Goal: Information Seeking & Learning: Learn about a topic

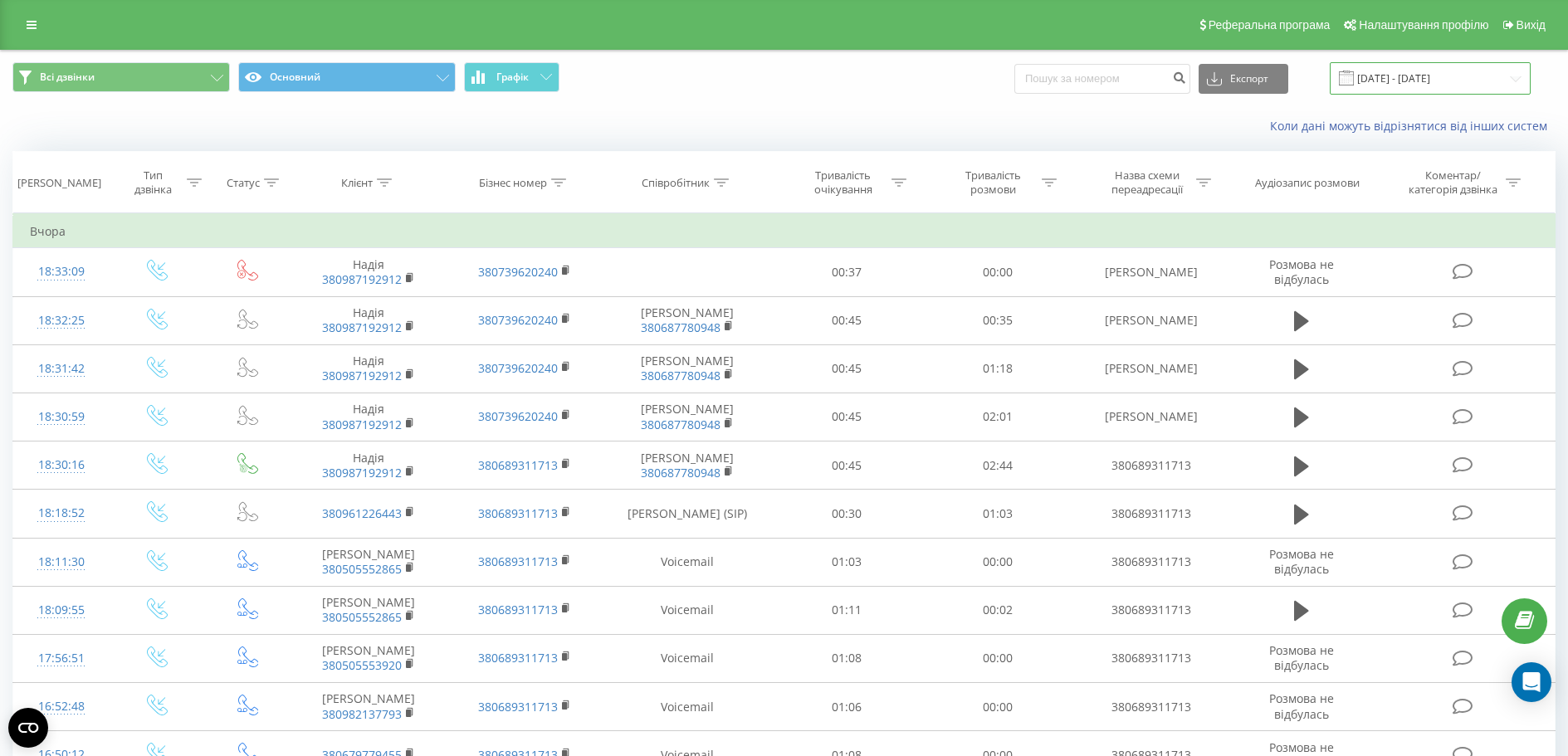
click at [1398, 83] on input "[DATE] - [DATE]" at bounding box center [1429, 78] width 201 height 32
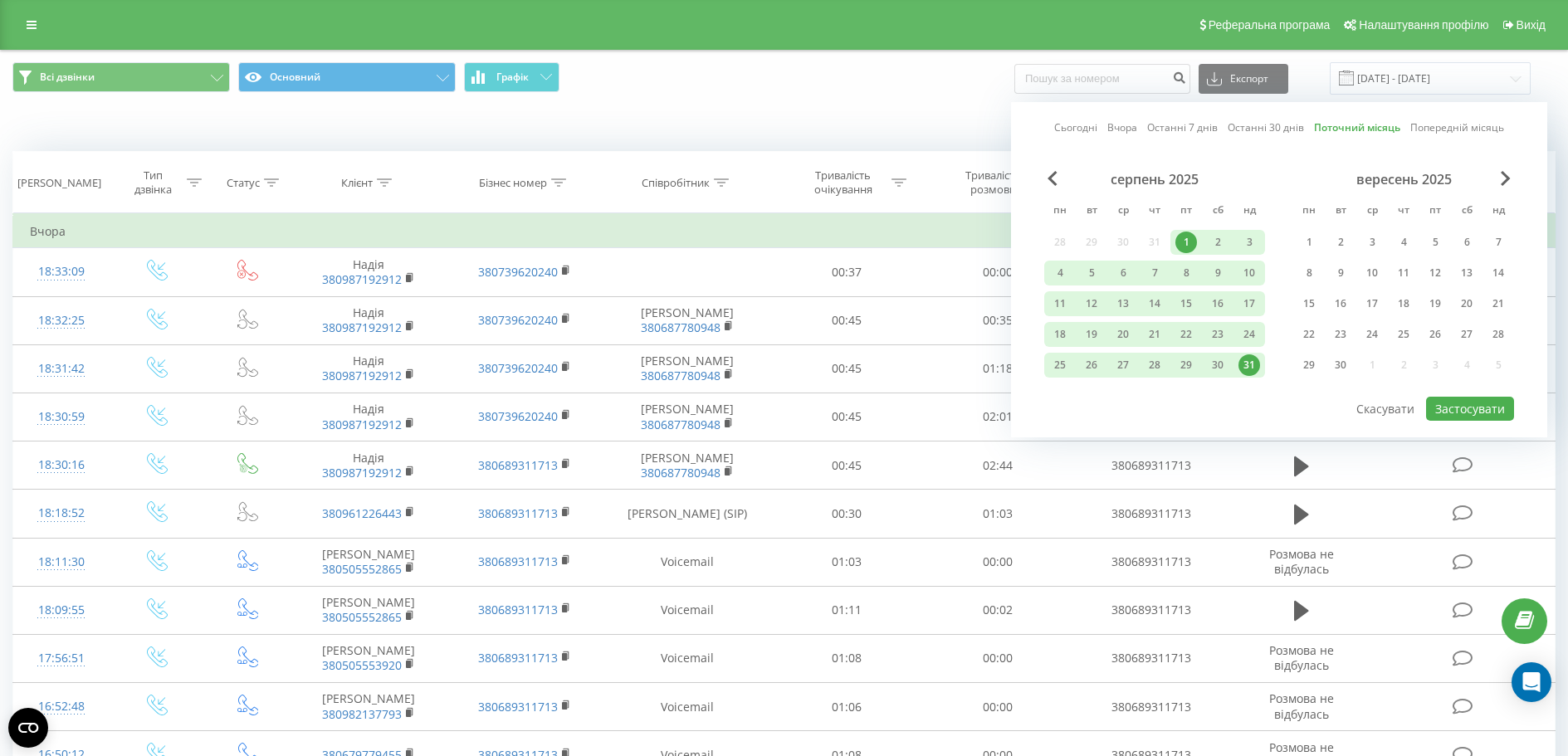
click at [879, 111] on div "Коли дані можуть відрізнятися вiд інших систем" at bounding box center [784, 126] width 1566 height 40
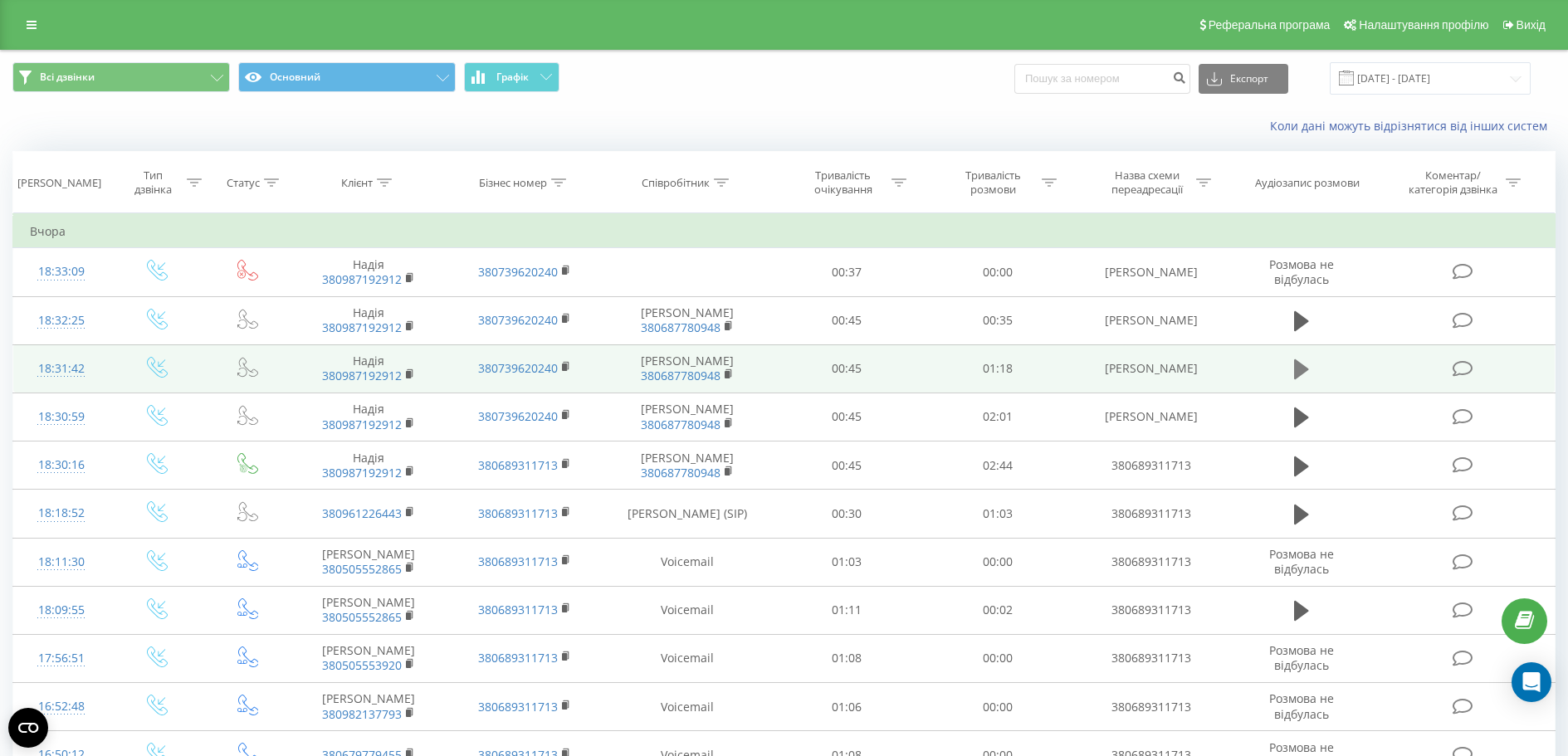
click at [1294, 375] on icon at bounding box center [1301, 370] width 15 height 24
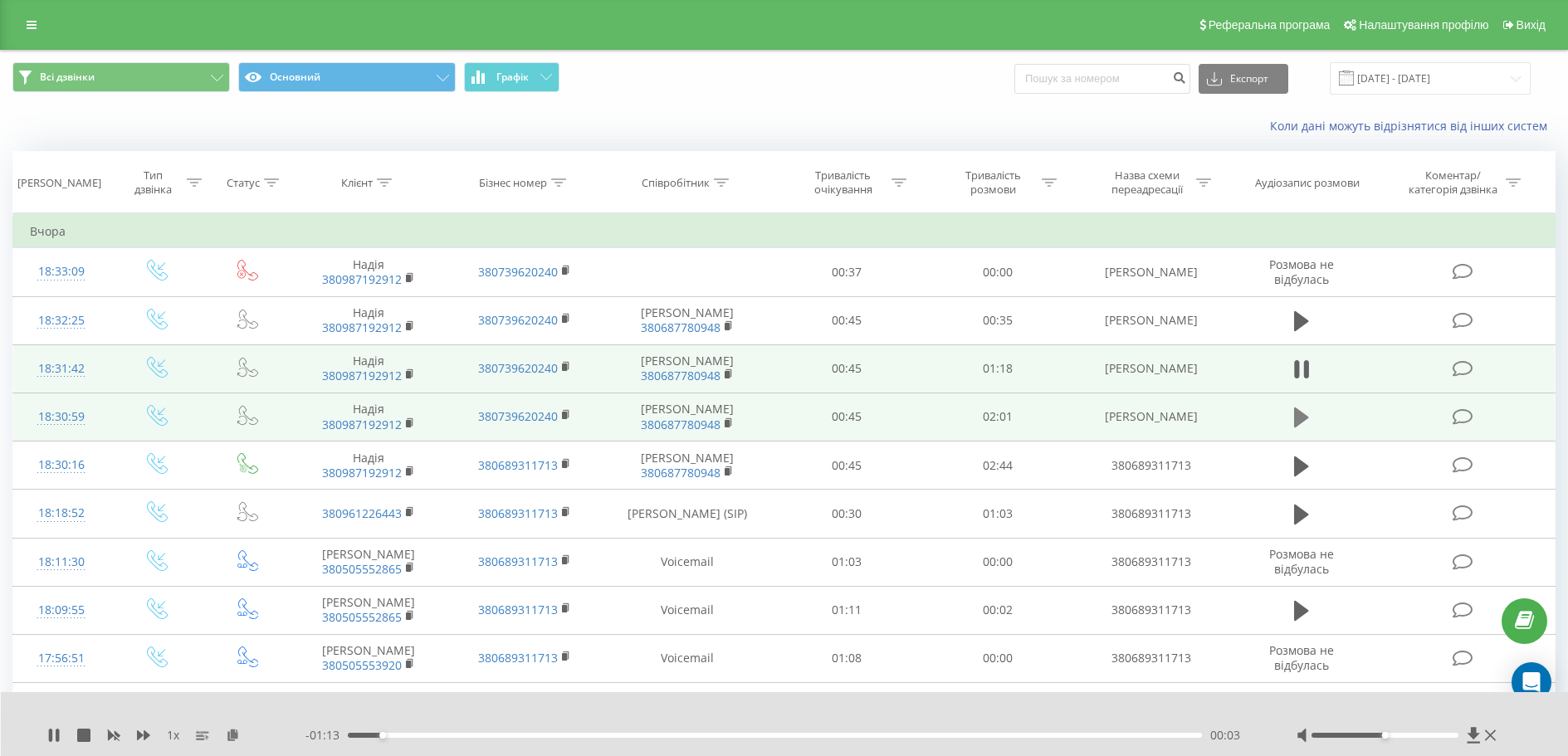
click at [1302, 416] on icon at bounding box center [1301, 417] width 15 height 20
click at [511, 732] on div "- 01:57 00:02 00:02" at bounding box center [781, 734] width 950 height 17
click at [543, 732] on div "00:27" at bounding box center [775, 734] width 854 height 5
click at [694, 735] on div "00:28" at bounding box center [775, 734] width 854 height 5
click at [809, 736] on div "01:04" at bounding box center [775, 734] width 854 height 5
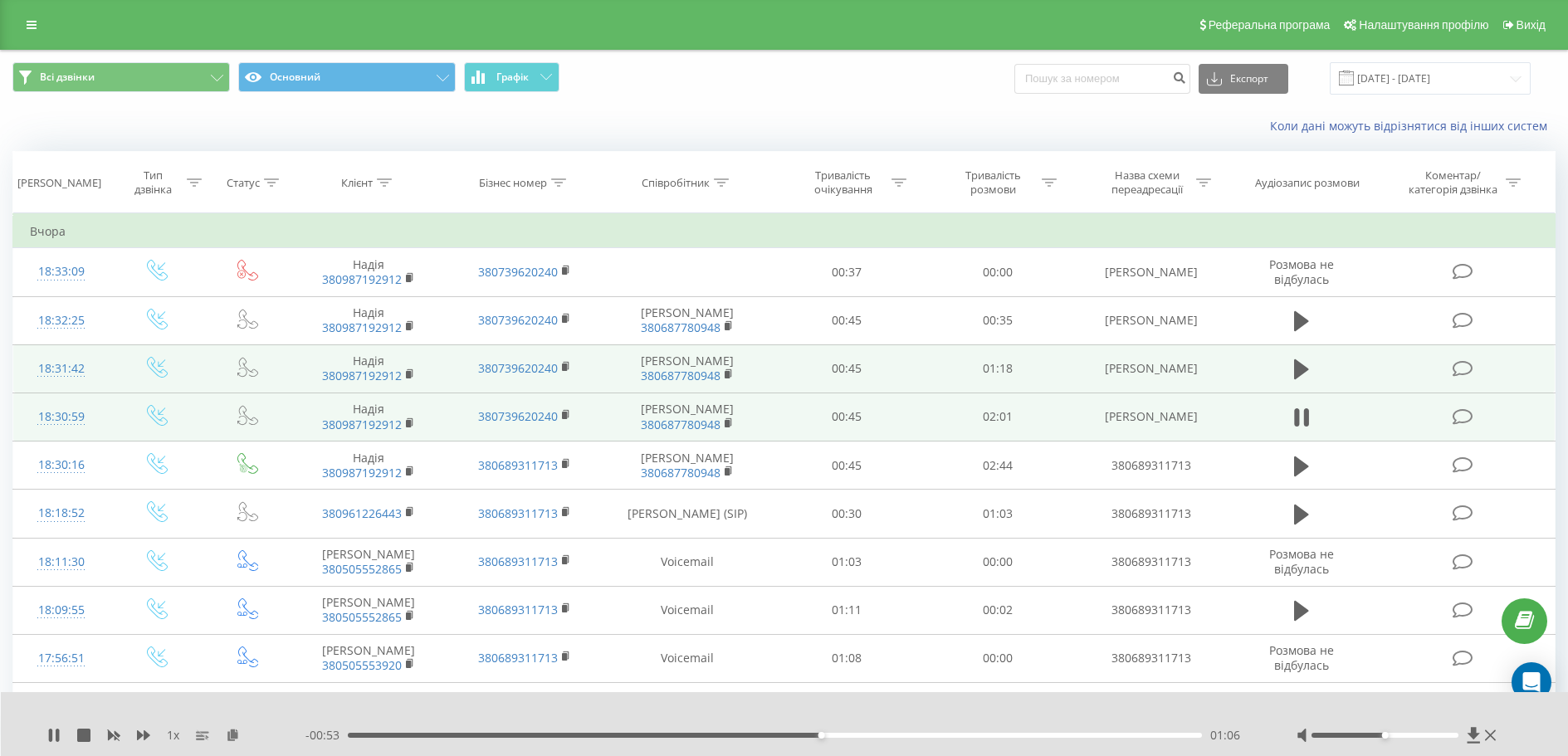
click at [934, 736] on div "01:06" at bounding box center [775, 734] width 854 height 5
click at [1018, 734] on div "01:33" at bounding box center [775, 734] width 854 height 5
click at [963, 737] on div "01:37" at bounding box center [775, 734] width 854 height 5
click at [1297, 424] on icon at bounding box center [1301, 418] width 15 height 24
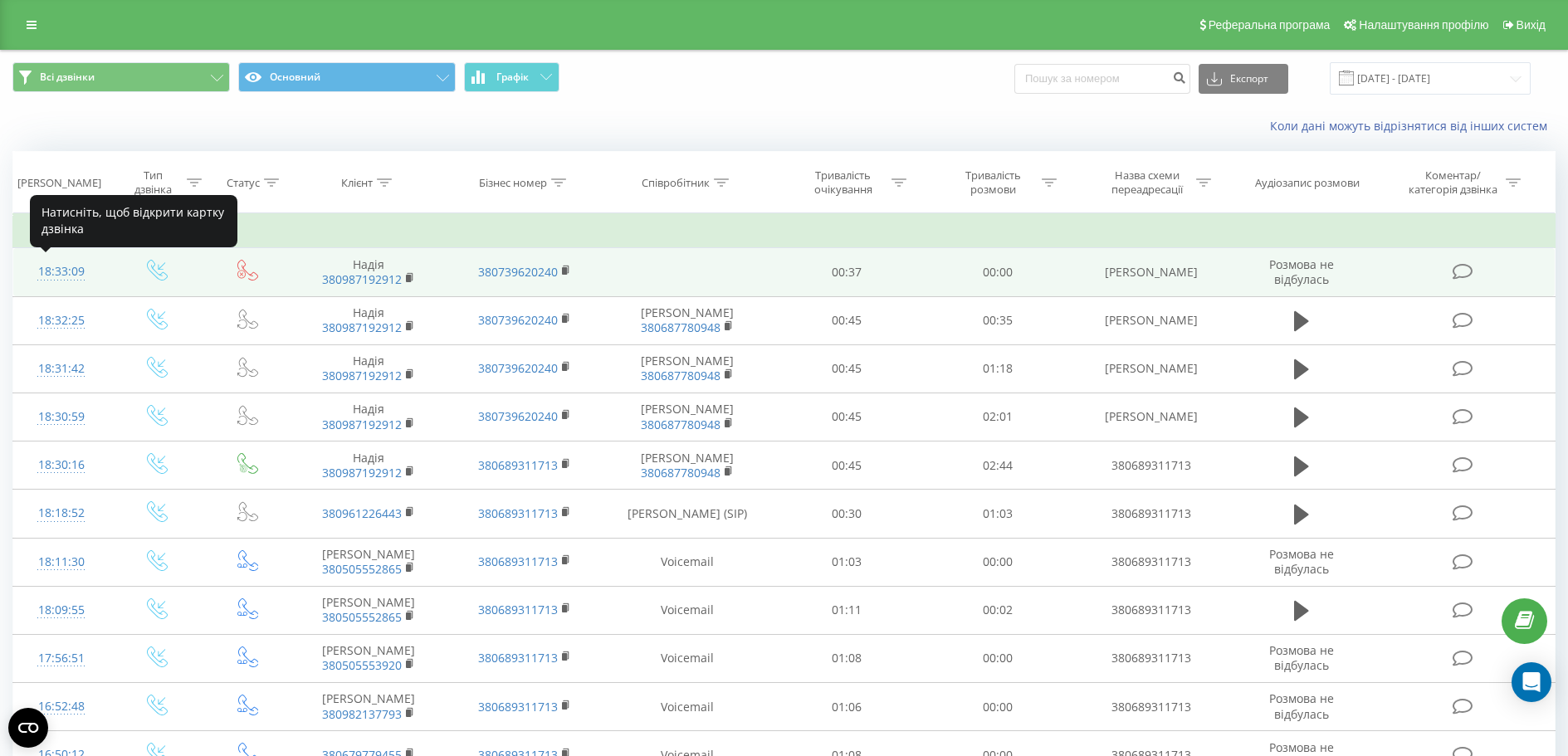
click at [50, 275] on div "18:33:09" at bounding box center [61, 271] width 63 height 32
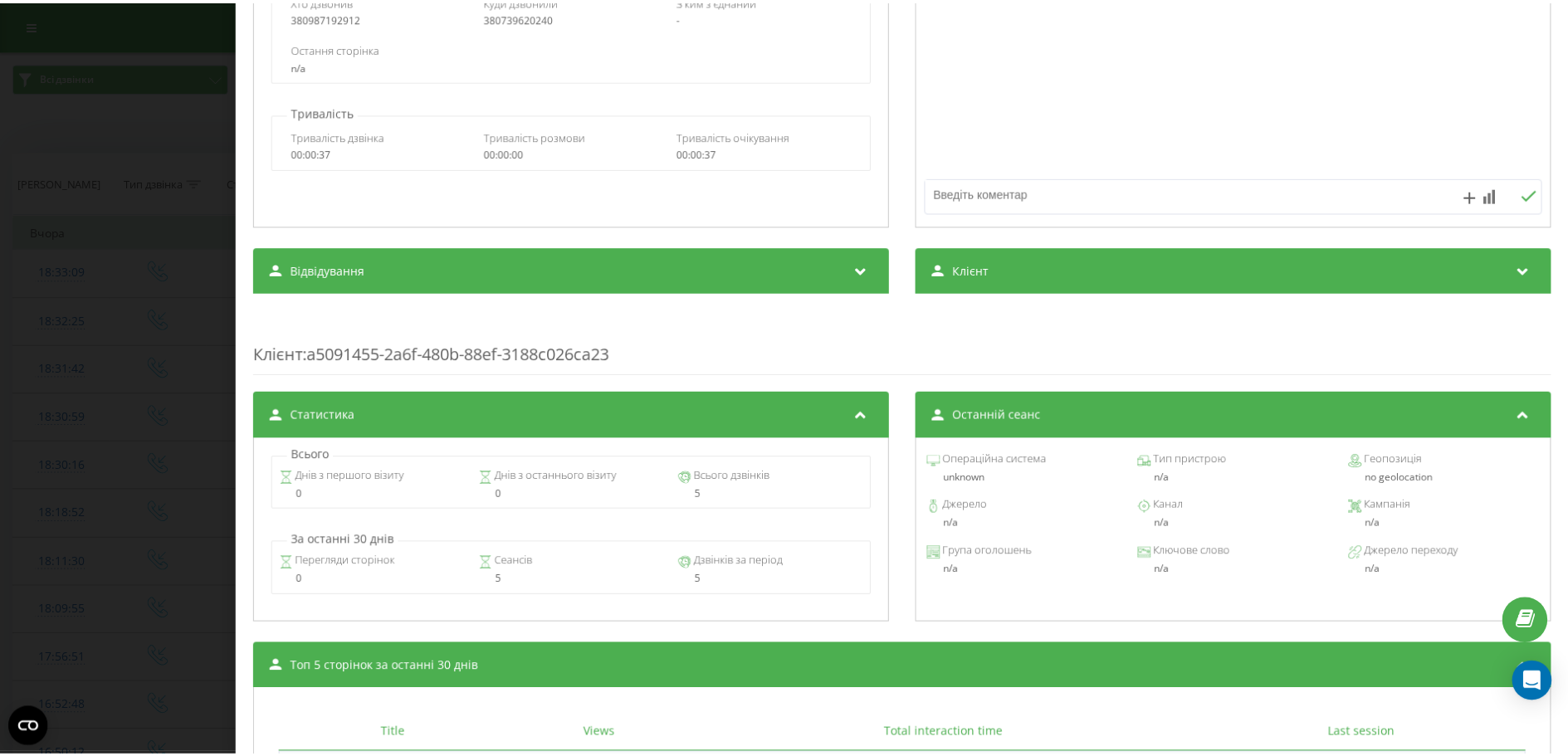
scroll to position [451, 0]
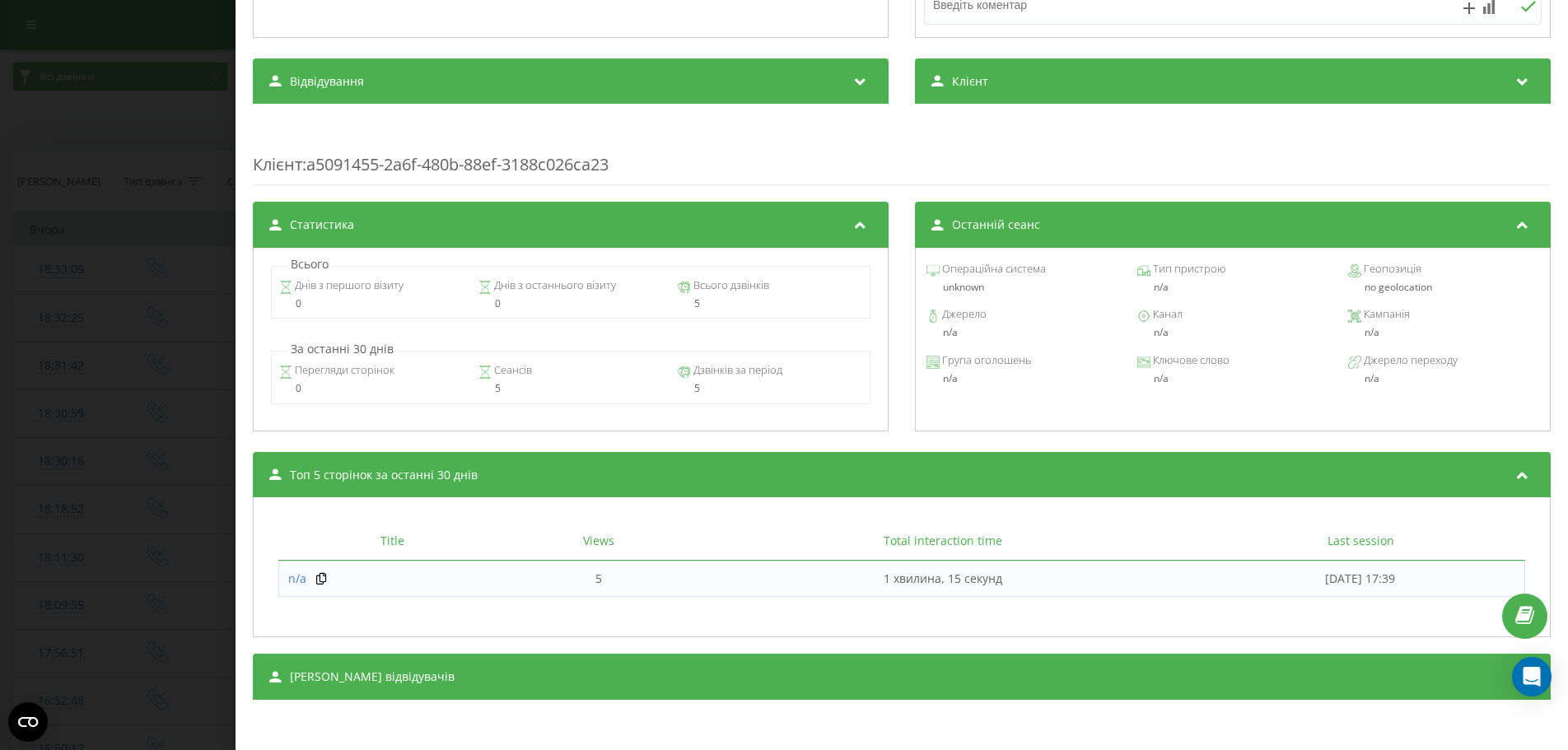
click at [121, 351] on div "Дзвінок : ua6_-1755531189.1333597 Транскрипція Для AI-аналізу майбутніх дзвінкі…" at bounding box center [784, 375] width 1568 height 750
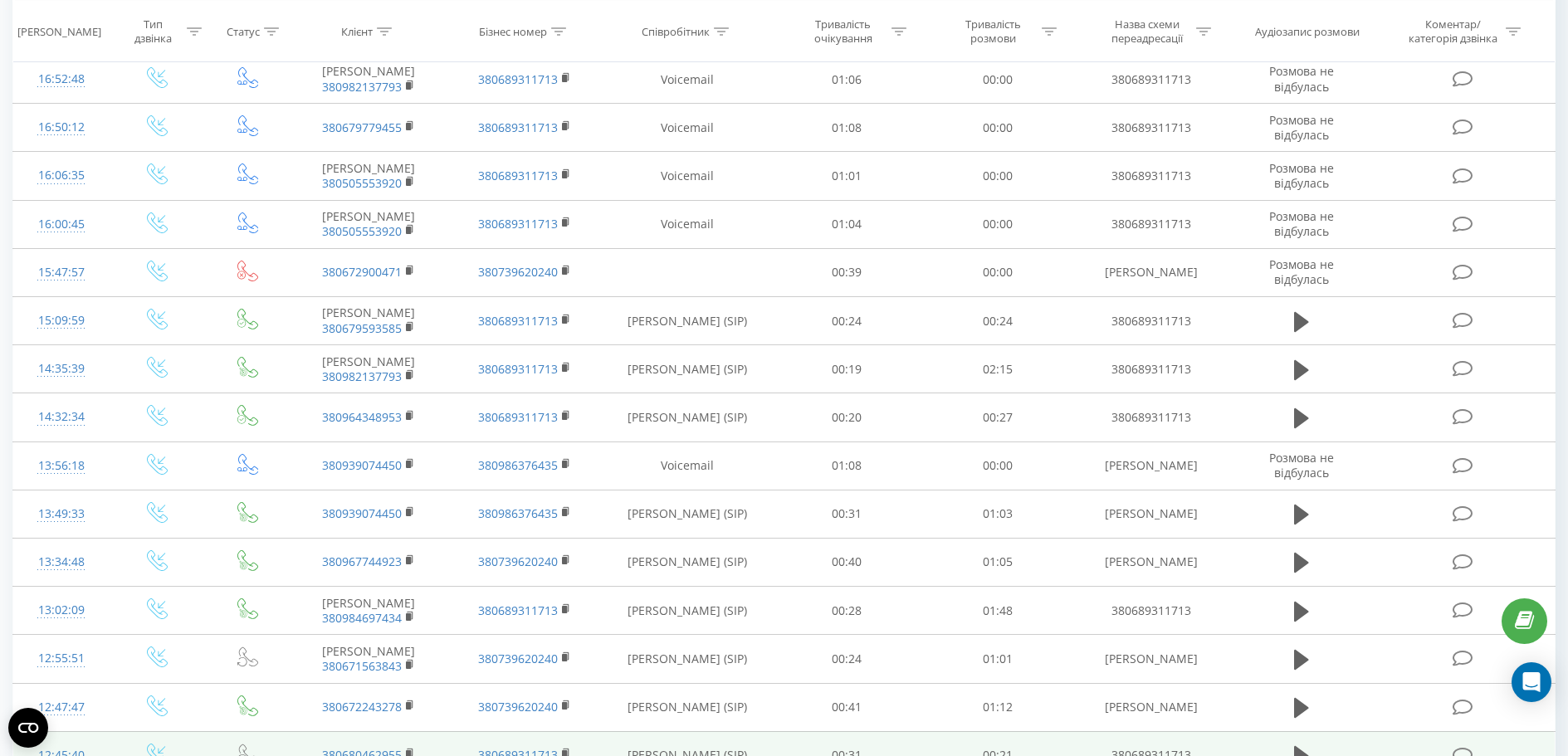
scroll to position [564, 0]
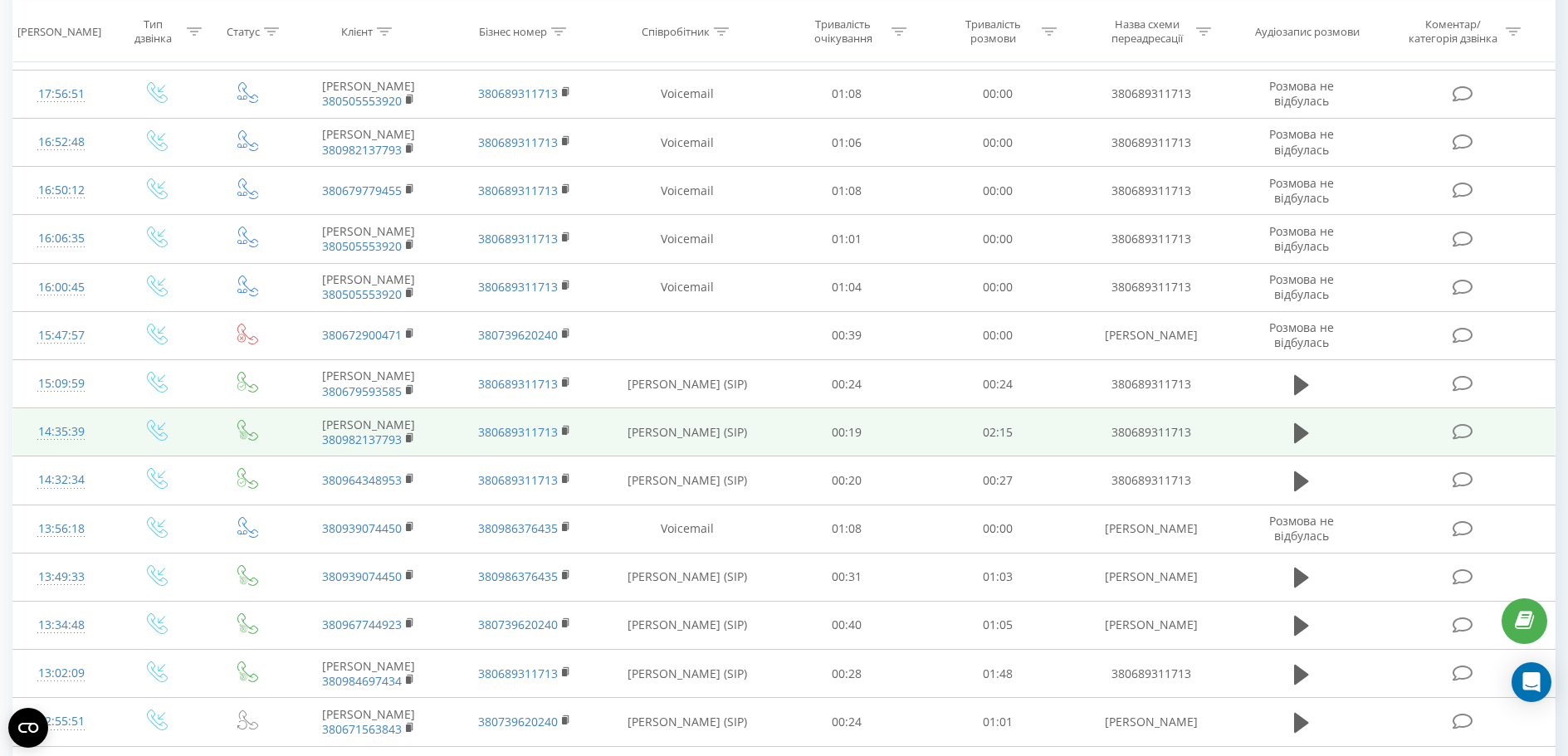
click at [1287, 456] on td at bounding box center [1301, 432] width 145 height 48
click at [1299, 443] on icon at bounding box center [1301, 434] width 15 height 20
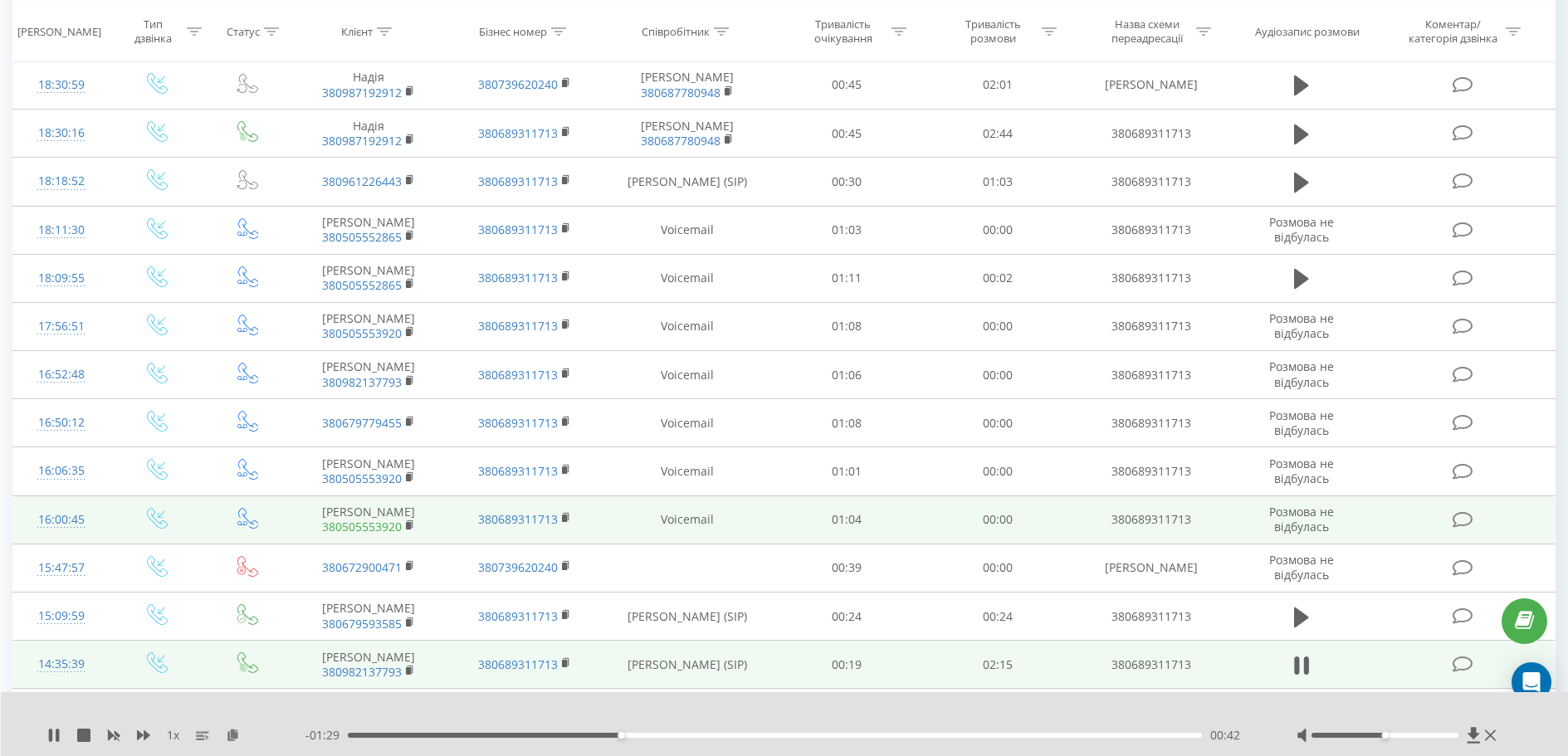
scroll to position [0, 0]
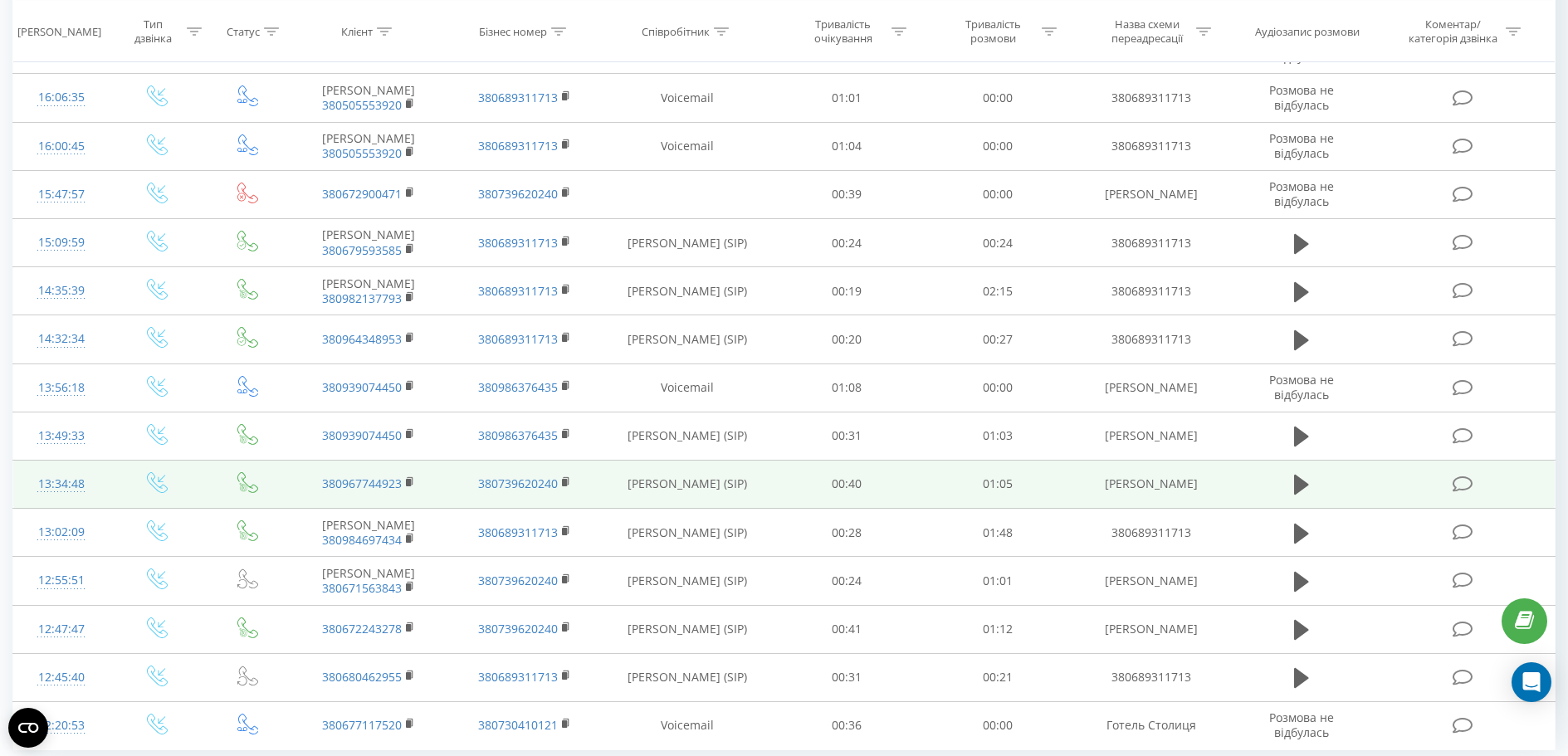
scroll to position [813, 0]
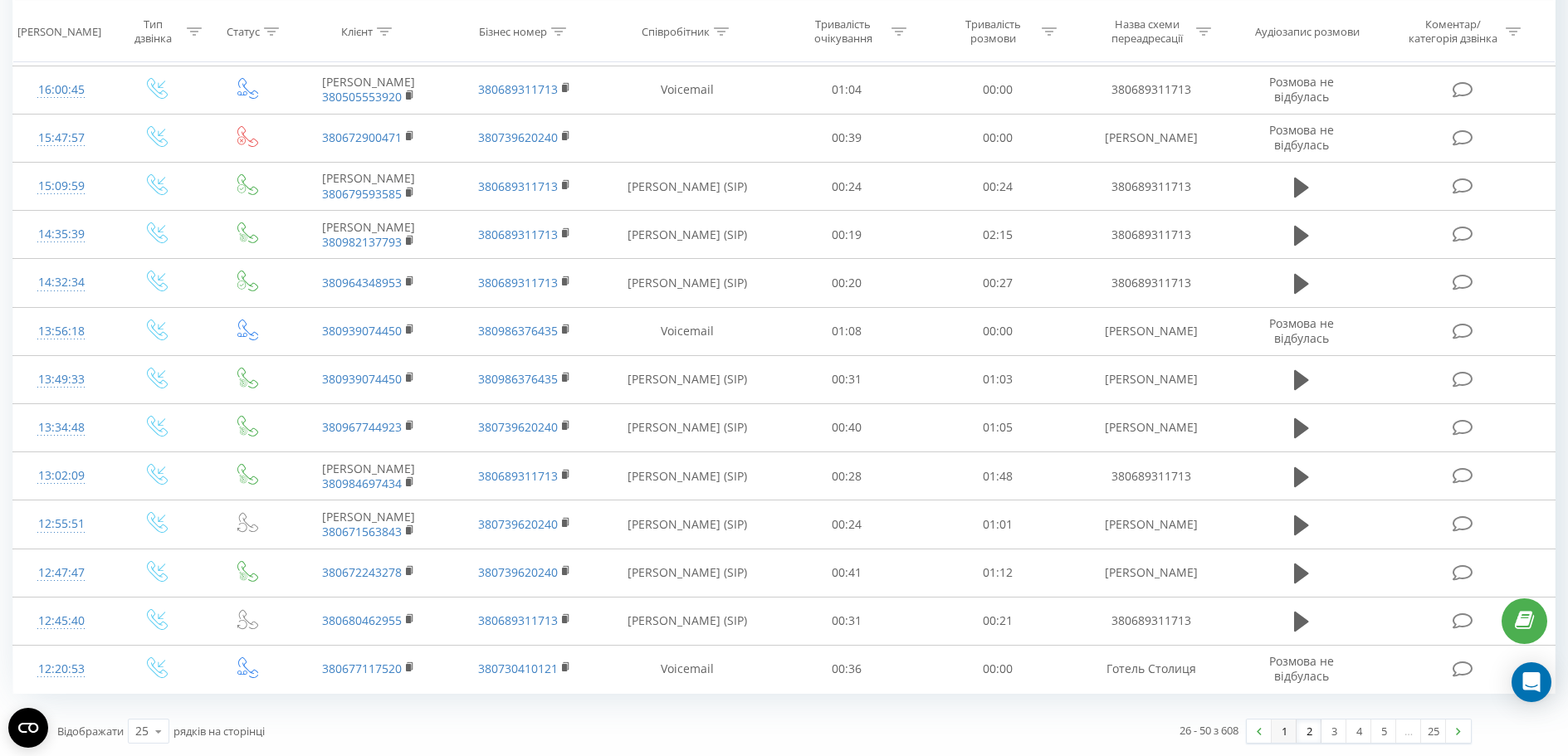
click at [1286, 733] on link "1" at bounding box center [1283, 731] width 25 height 24
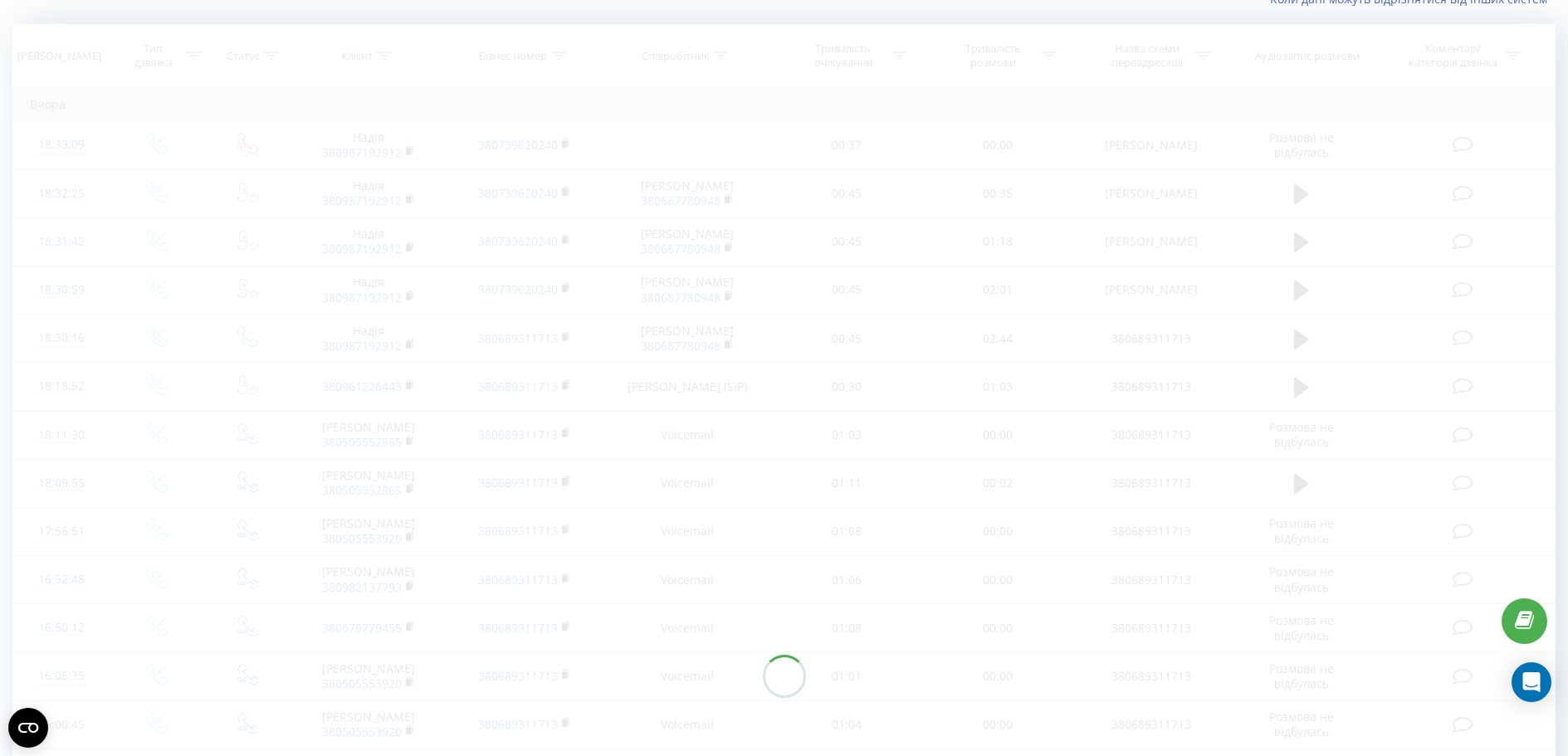
scroll to position [109, 0]
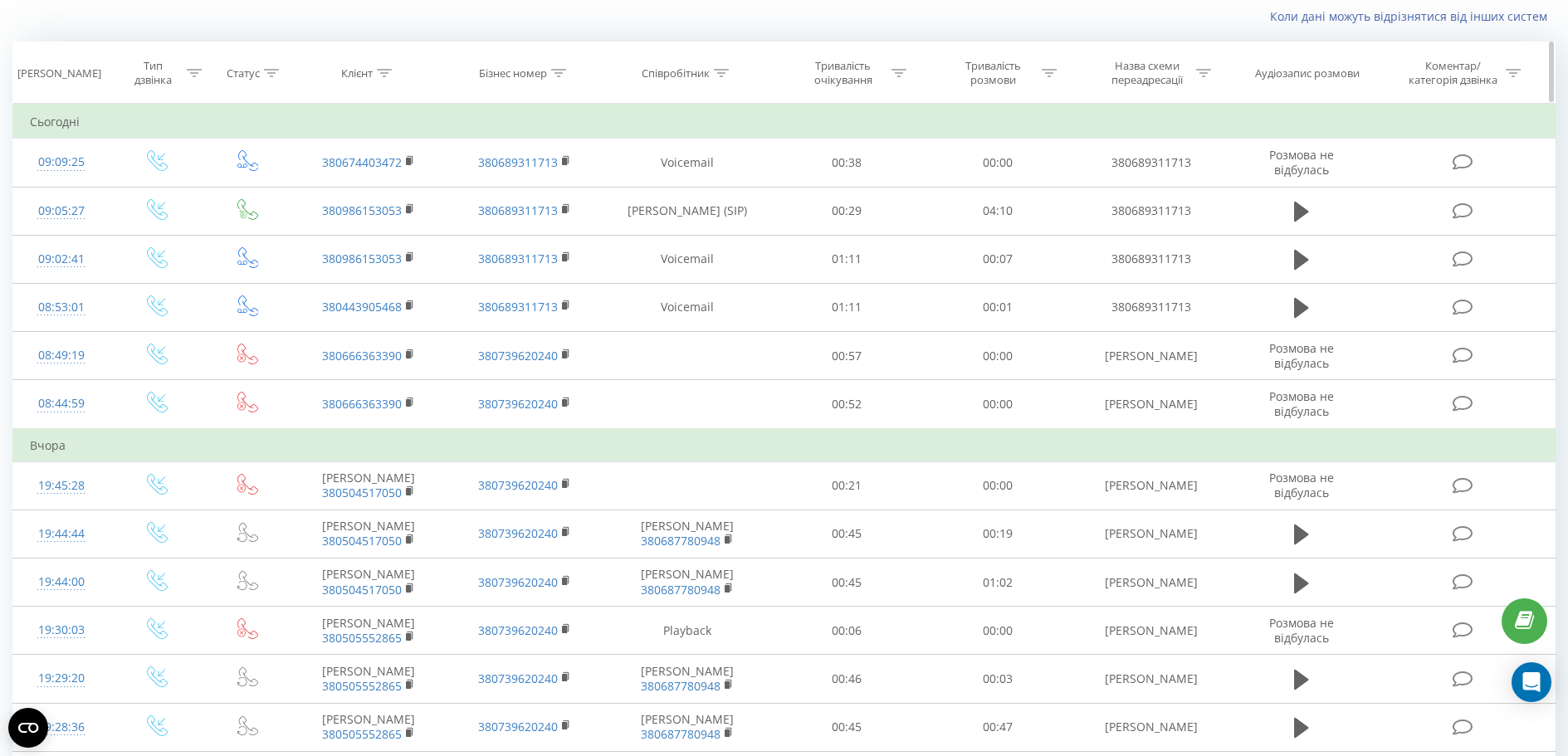
click at [439, 72] on div "Клієнт" at bounding box center [369, 74] width 157 height 14
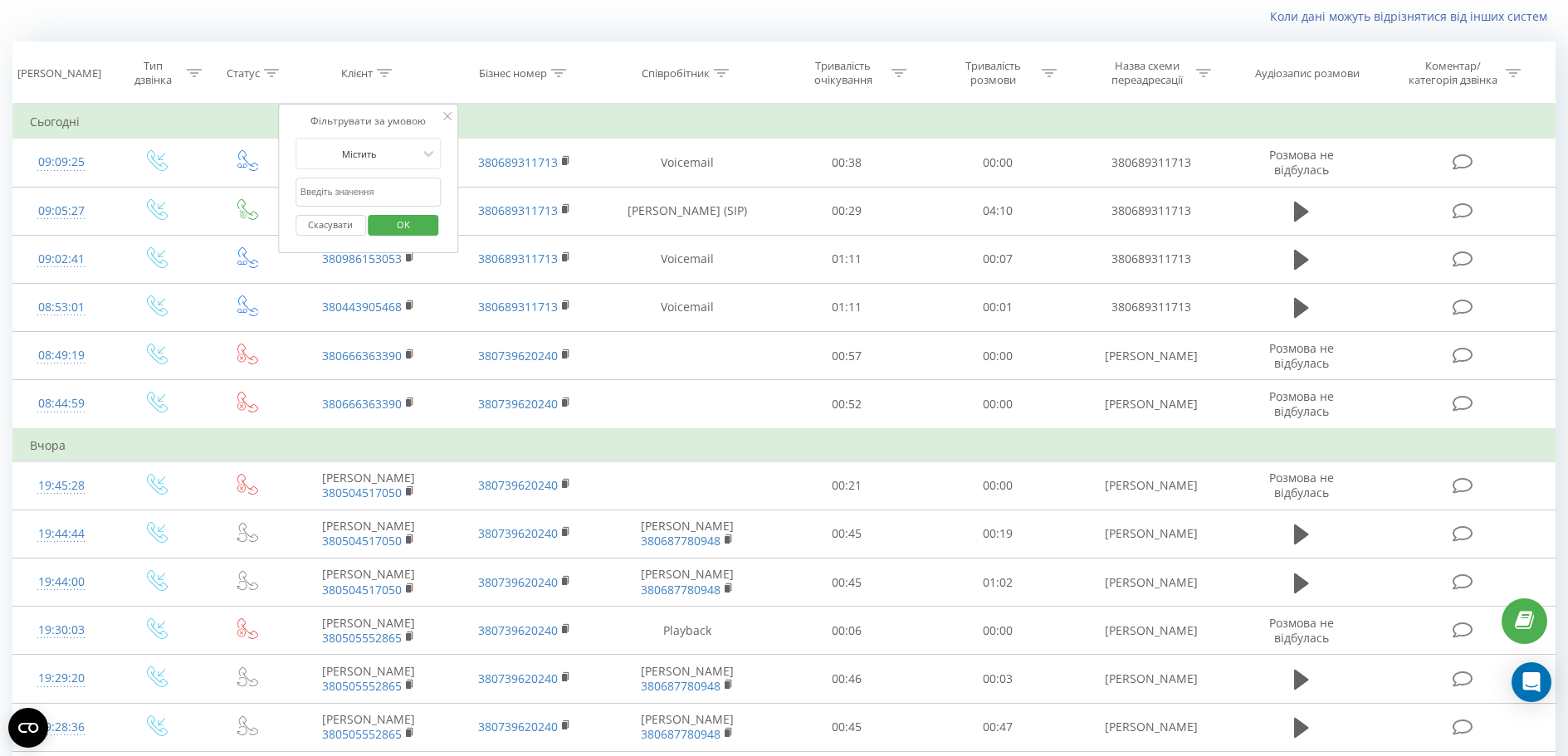
click at [448, 115] on icon at bounding box center [447, 116] width 8 height 8
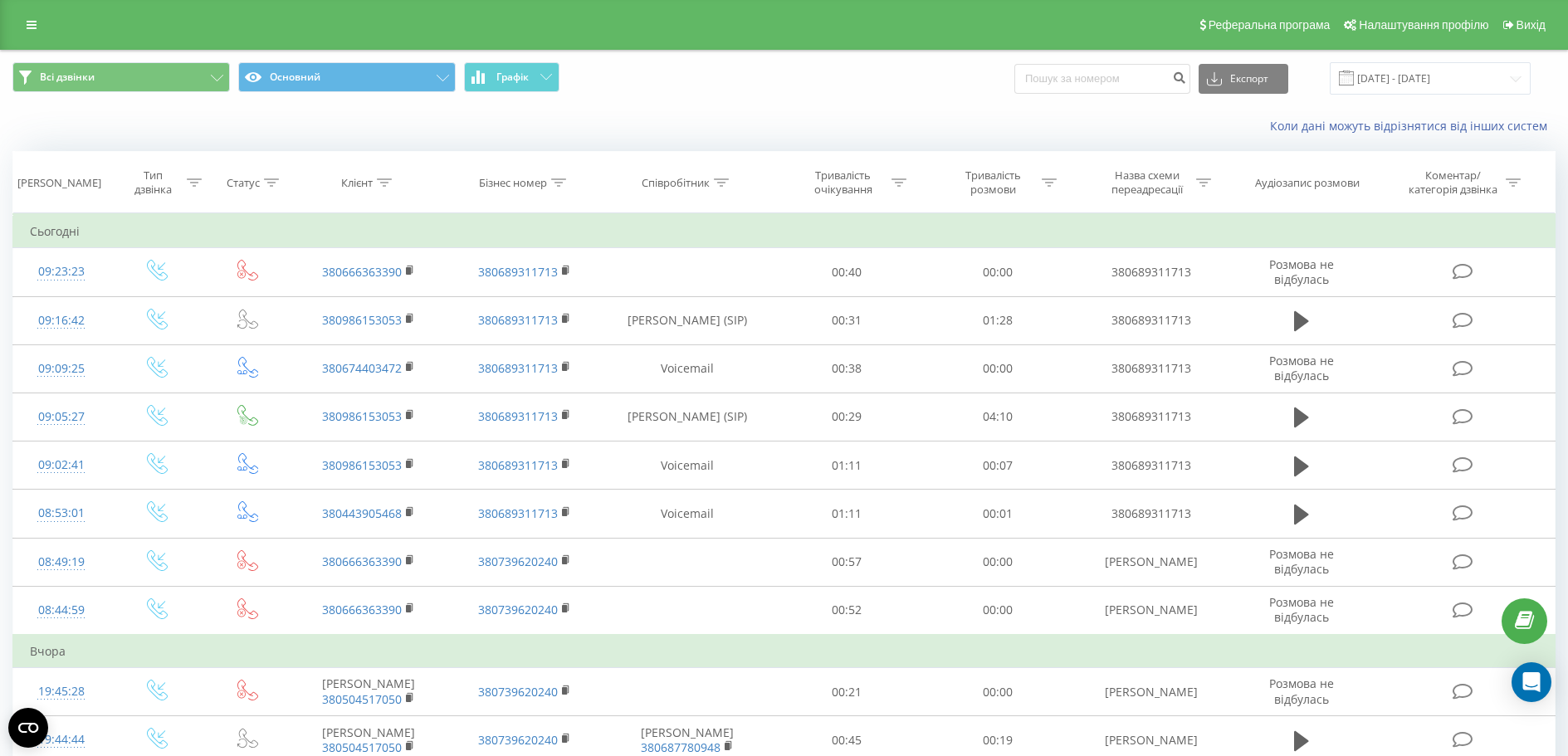
click at [900, 117] on div "Коли дані можуть відрізнятися вiд інших систем" at bounding box center [784, 126] width 1566 height 40
